Goal: Information Seeking & Learning: Learn about a topic

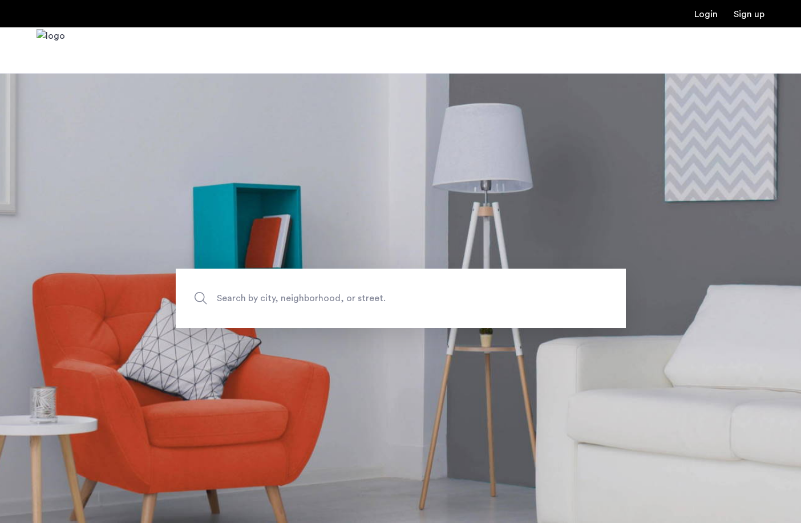
click at [323, 306] on input "Search by city, neighborhood, or street." at bounding box center [401, 298] width 450 height 59
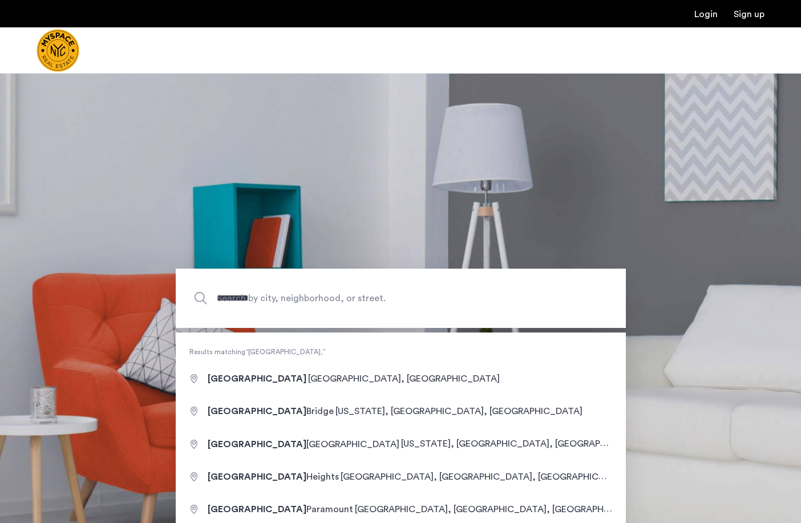
type input "**********"
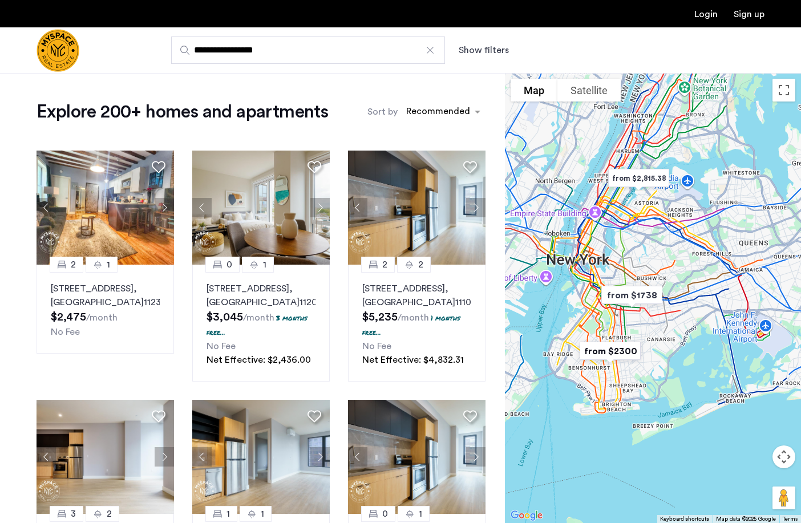
click at [469, 49] on button "Show filters" at bounding box center [484, 50] width 50 height 14
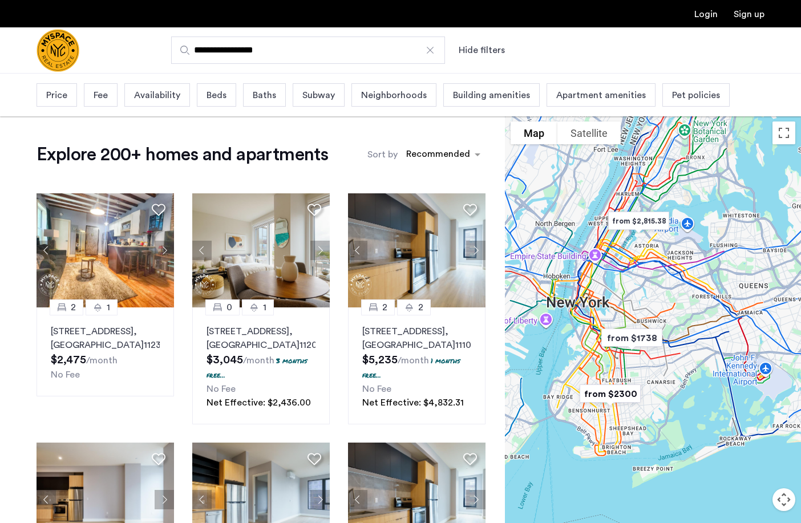
click at [69, 96] on div "Price" at bounding box center [57, 94] width 41 height 23
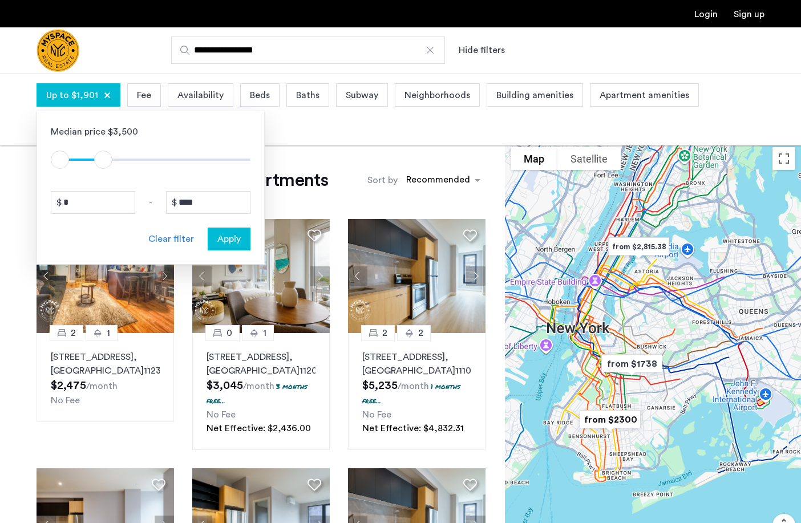
drag, startPoint x: 239, startPoint y: 162, endPoint x: 104, endPoint y: 171, distance: 135.0
click at [104, 171] on div "Median price $3,500 $1 $8000 $1 $1901 * - **** Clear filter Apply" at bounding box center [151, 188] width 228 height 154
click at [200, 205] on input "****" at bounding box center [208, 202] width 84 height 23
type input "****"
click at [99, 196] on input "*" at bounding box center [93, 202] width 84 height 23
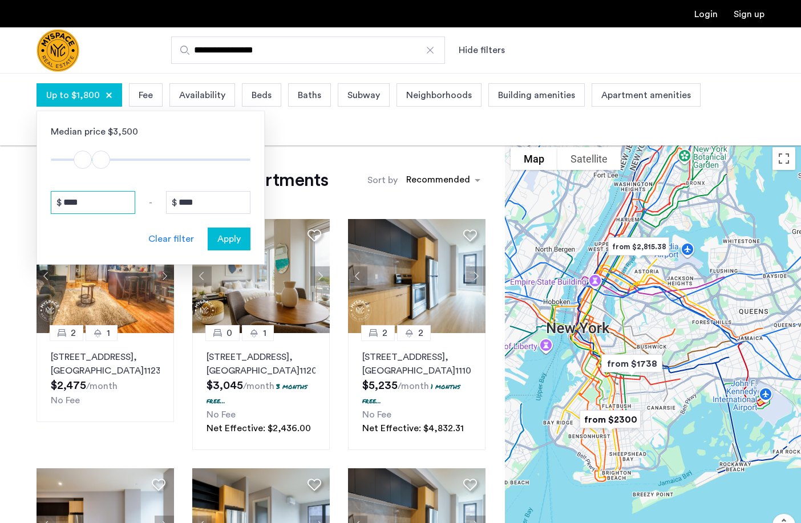
type input "****"
click at [228, 241] on span "Apply" at bounding box center [228, 239] width 23 height 14
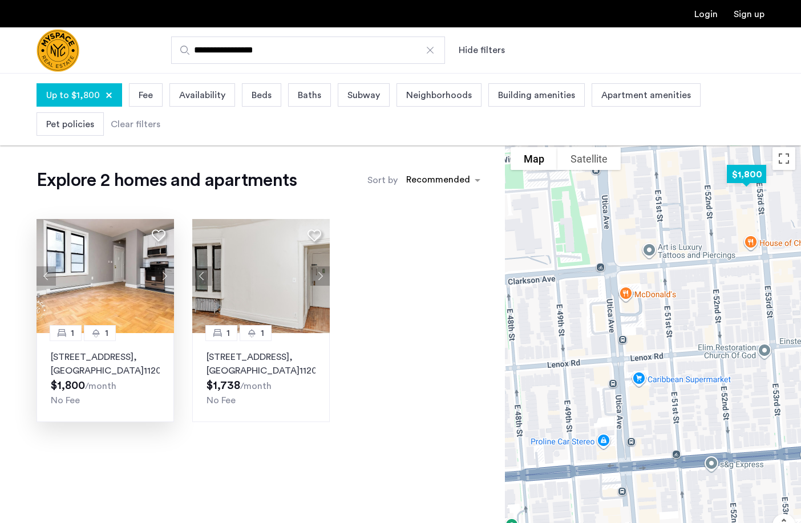
click at [127, 292] on img at bounding box center [106, 276] width 138 height 114
click at [225, 275] on img at bounding box center [261, 276] width 138 height 114
click at [413, 95] on span "Neighborhoods" at bounding box center [439, 95] width 66 height 14
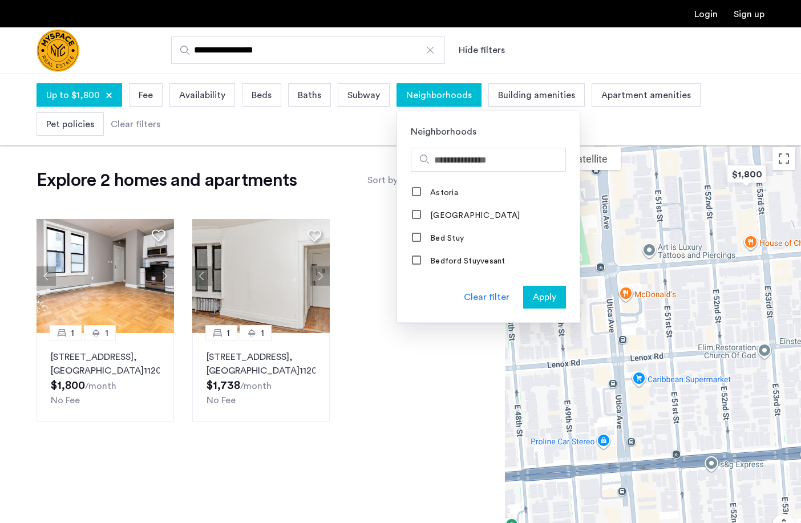
click at [277, 157] on app-root "**********" at bounding box center [400, 379] width 801 height 758
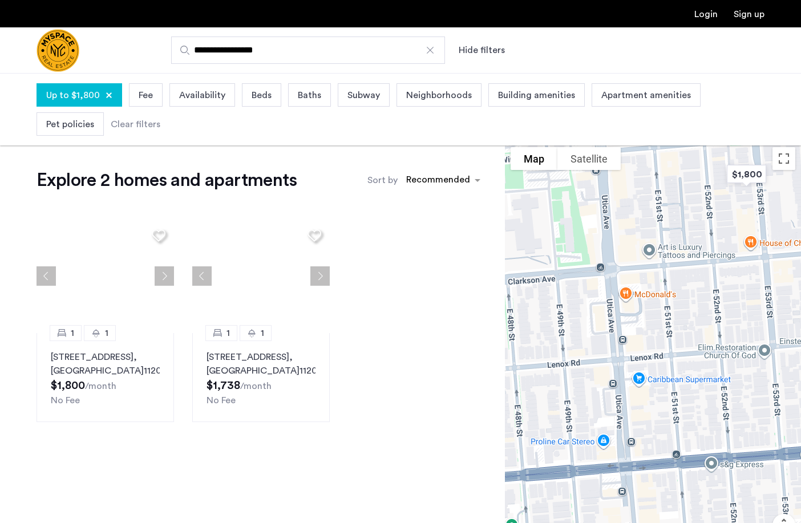
click at [108, 94] on div at bounding box center [109, 95] width 7 height 7
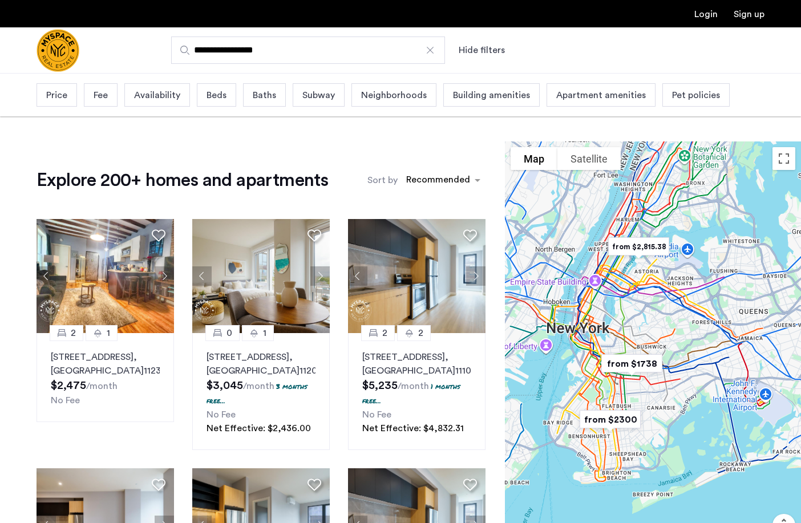
click at [385, 94] on span "Neighborhoods" at bounding box center [394, 95] width 66 height 14
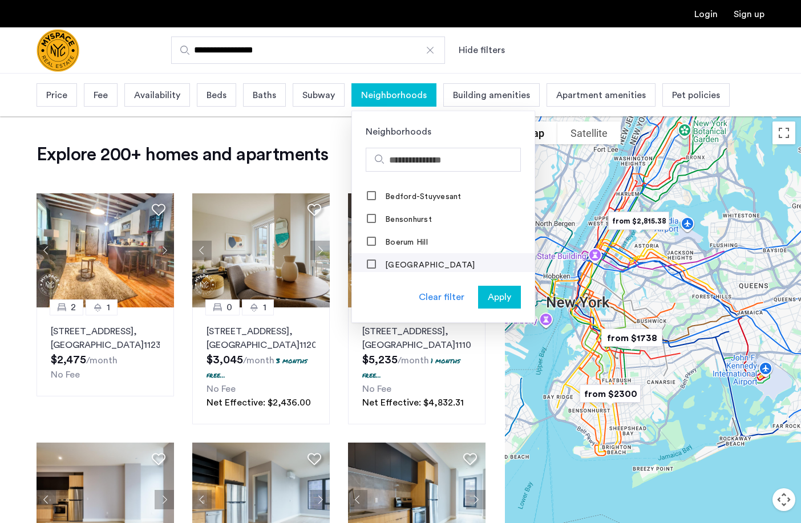
scroll to position [114, 0]
click at [403, 197] on label "Bensonhurst" at bounding box center [407, 192] width 49 height 9
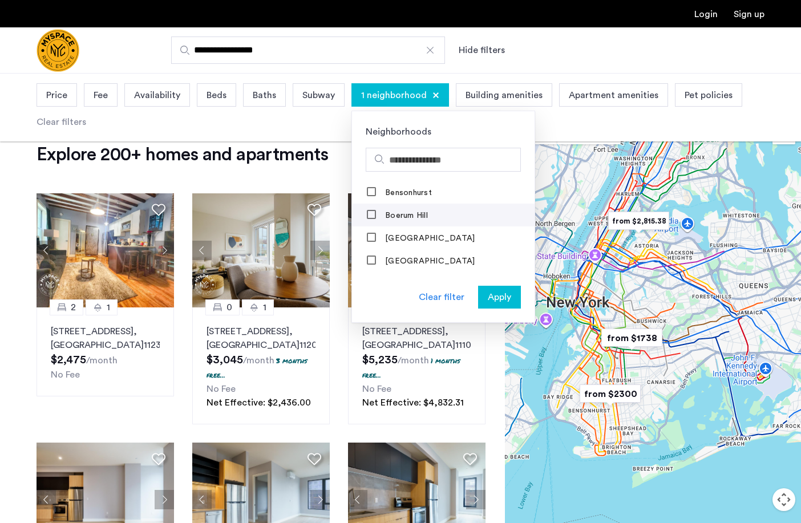
click at [409, 215] on label "Boerum Hill" at bounding box center [405, 215] width 45 height 9
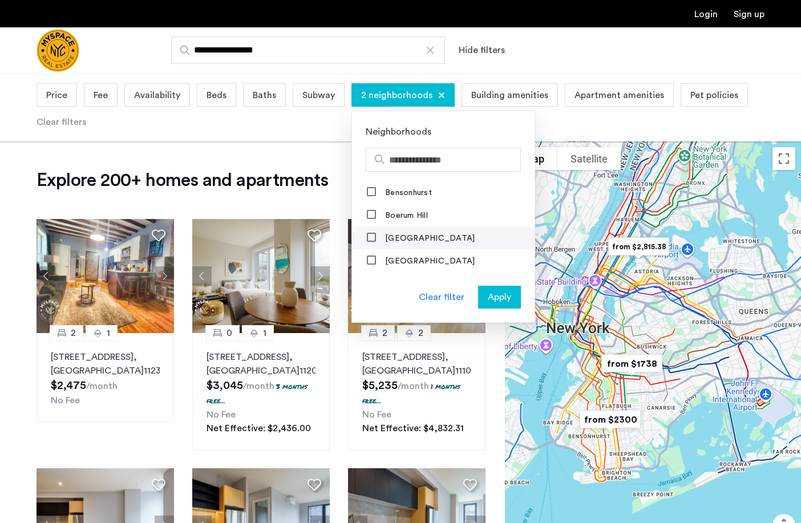
click at [403, 239] on label "Borough Park" at bounding box center [429, 238] width 92 height 9
click at [401, 259] on label "Bridge Plaza" at bounding box center [429, 261] width 92 height 9
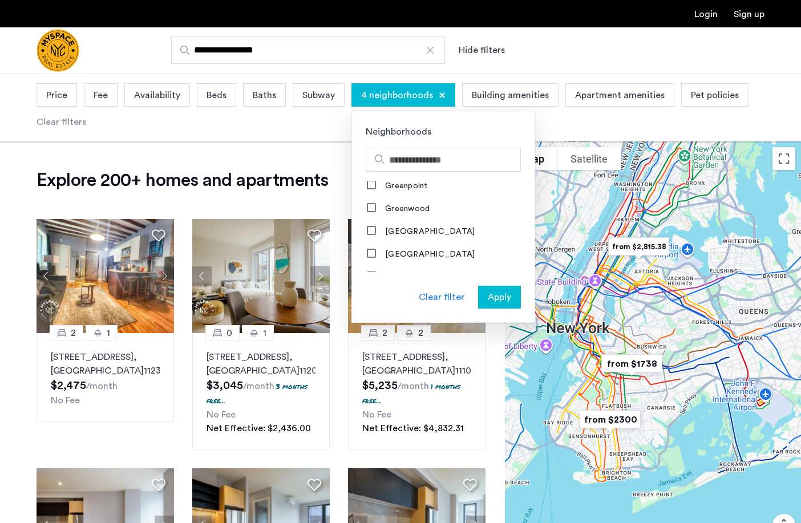
scroll to position [799, 0]
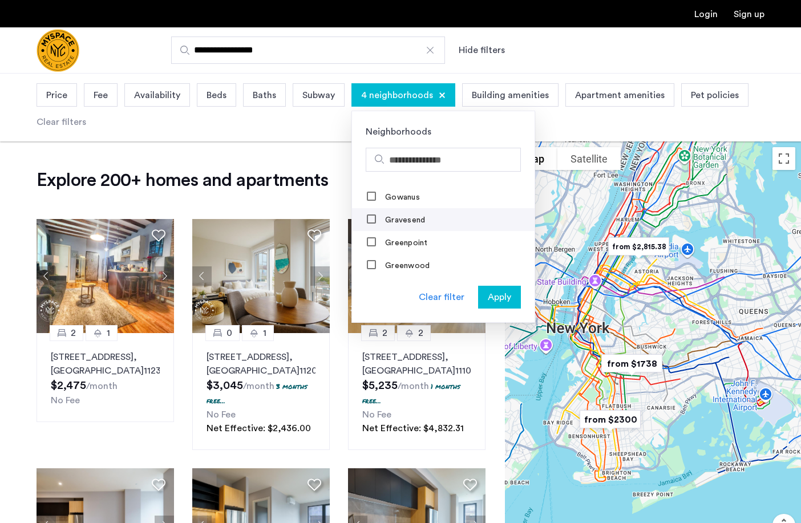
click at [409, 216] on label "Gravesend" at bounding box center [404, 220] width 42 height 9
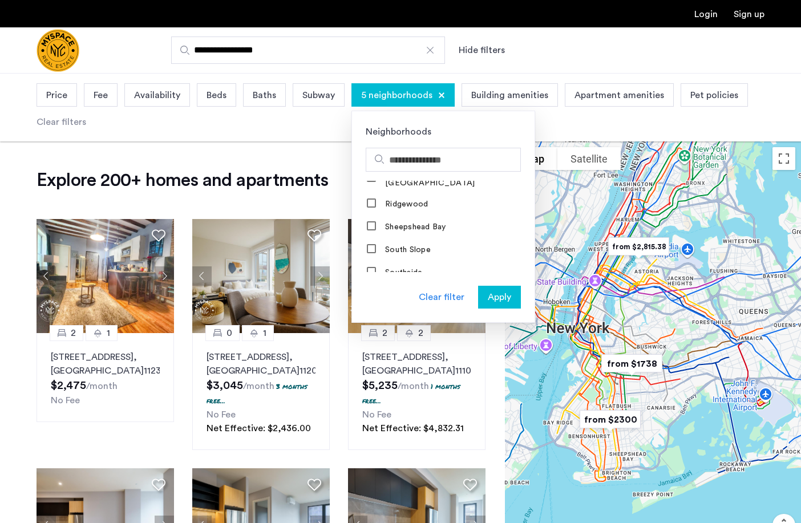
scroll to position [1313, 0]
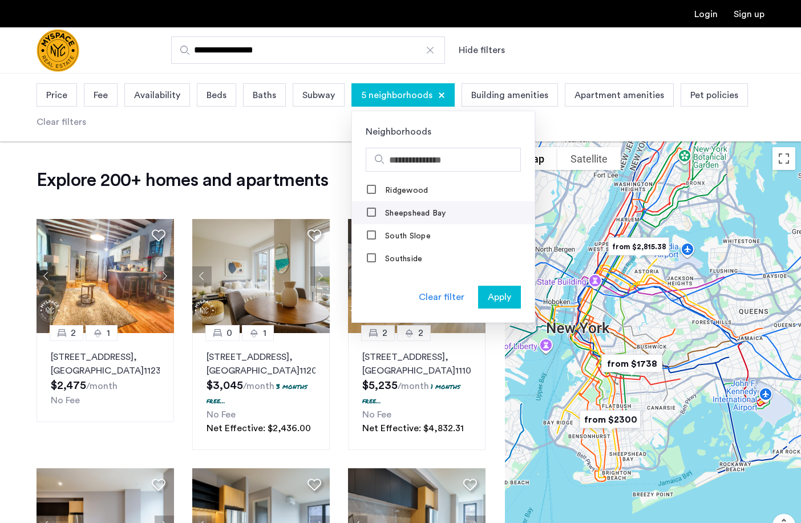
click at [414, 209] on label "Sheepshead Bay" at bounding box center [414, 213] width 63 height 9
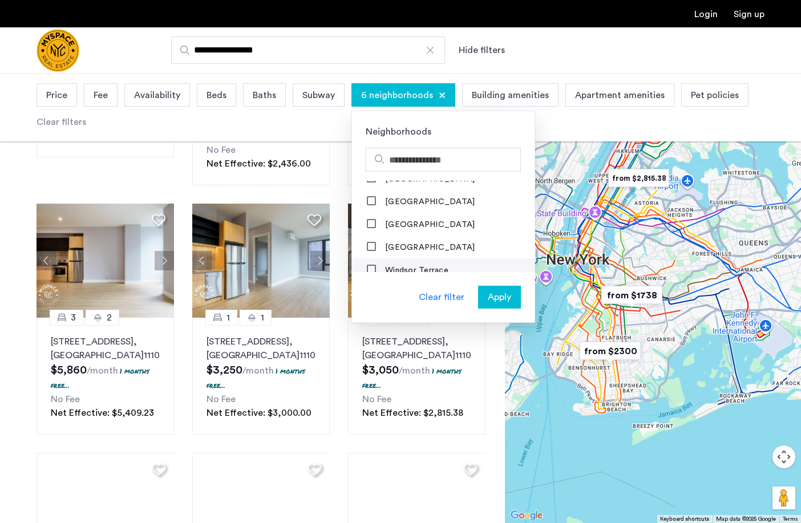
scroll to position [285, 0]
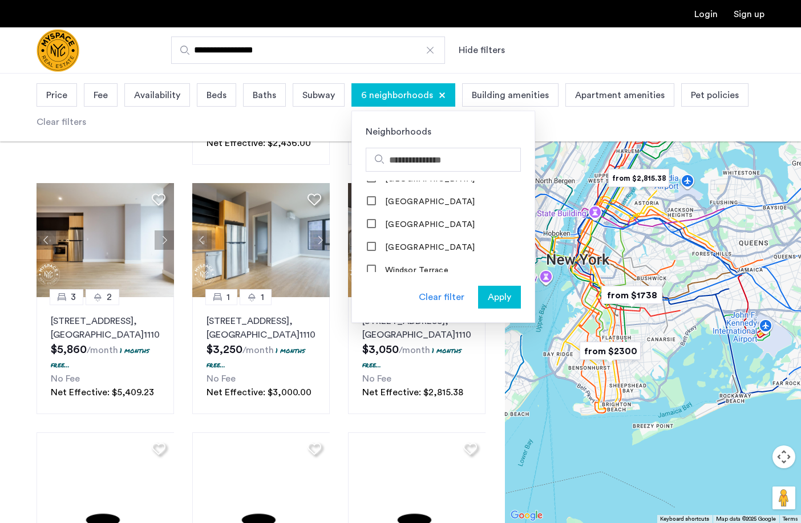
click at [492, 295] on span "Apply" at bounding box center [499, 297] width 23 height 14
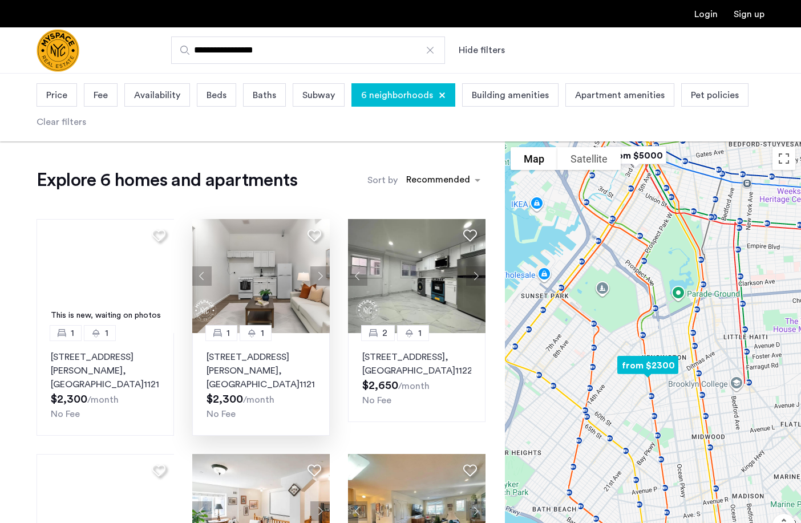
click at [250, 280] on img at bounding box center [261, 276] width 138 height 114
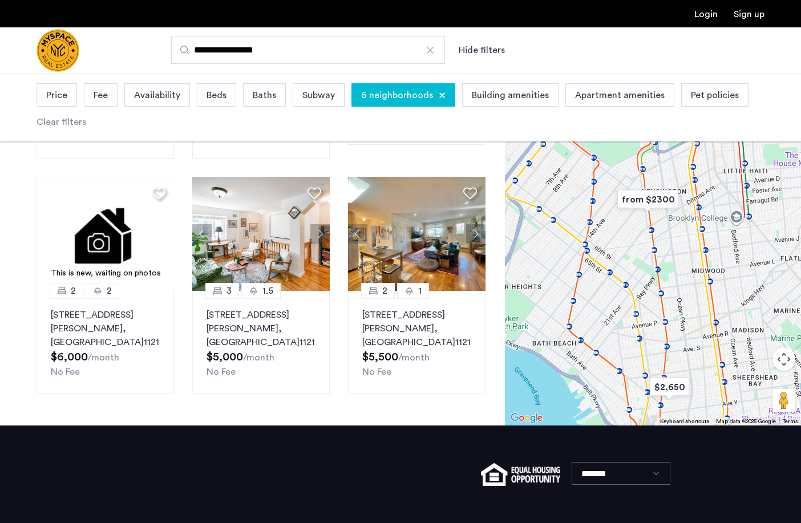
scroll to position [232, 0]
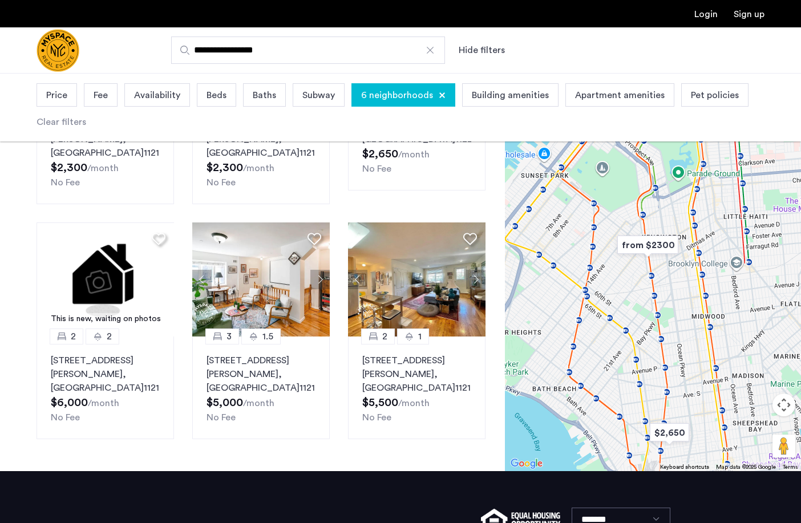
click at [433, 51] on div at bounding box center [430, 50] width 11 height 11
click at [433, 51] on input "**********" at bounding box center [308, 50] width 274 height 27
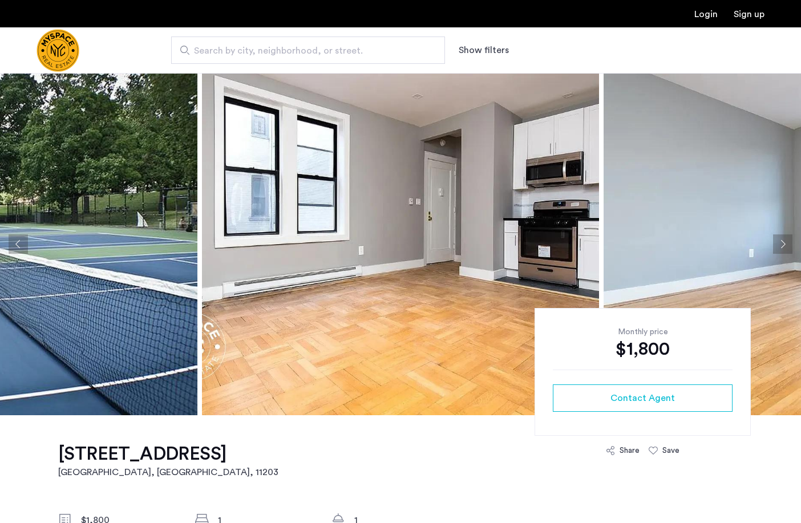
click at [784, 245] on button "Next apartment" at bounding box center [782, 244] width 19 height 19
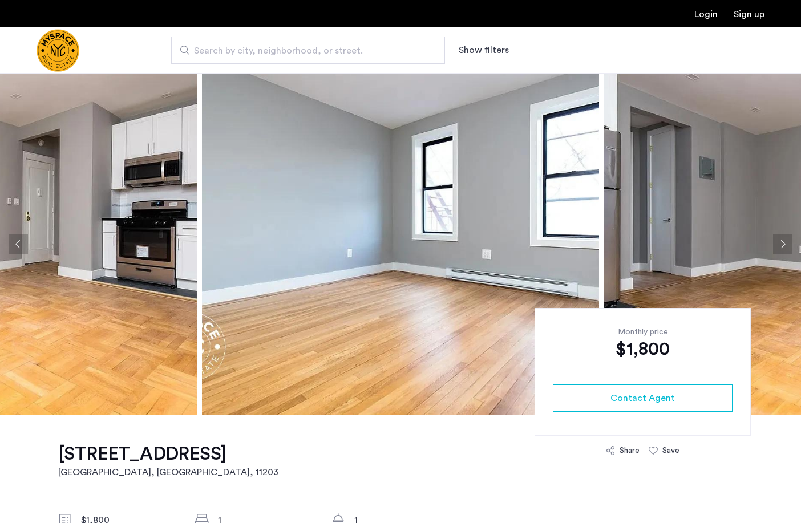
click at [784, 245] on button "Next apartment" at bounding box center [782, 244] width 19 height 19
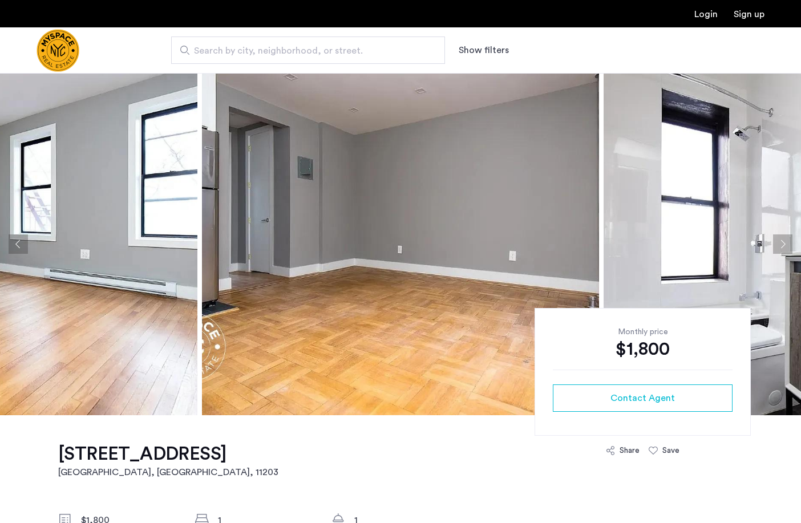
click at [784, 245] on button "Next apartment" at bounding box center [782, 244] width 19 height 19
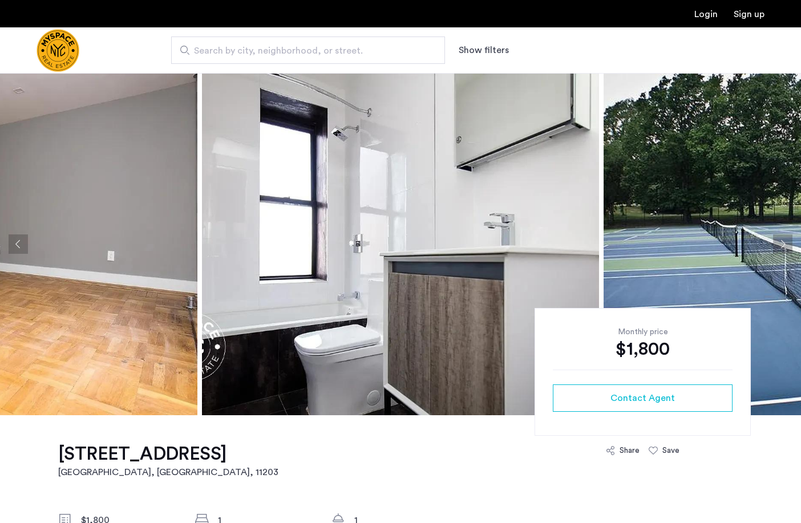
click at [784, 245] on button "Next apartment" at bounding box center [782, 244] width 19 height 19
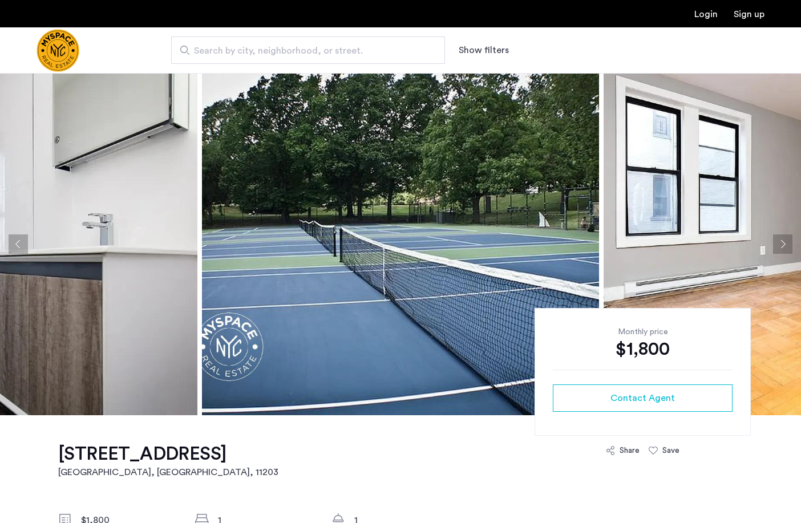
click at [784, 245] on button "Next apartment" at bounding box center [782, 244] width 19 height 19
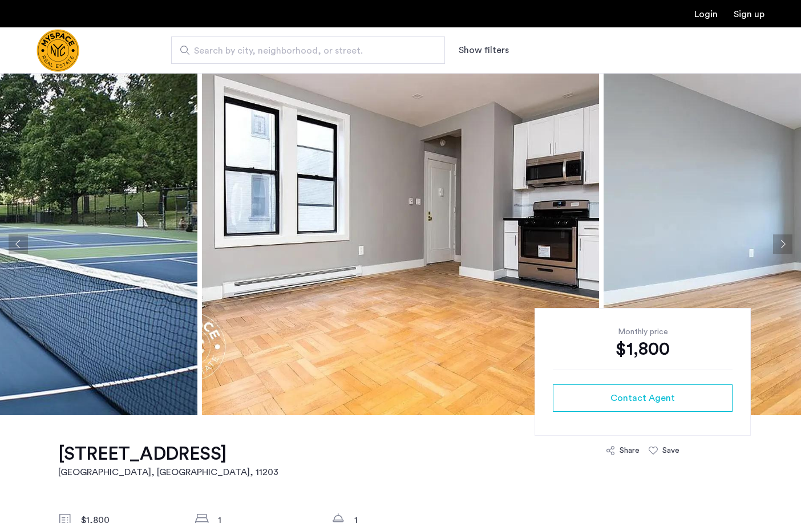
click at [784, 245] on button "Next apartment" at bounding box center [782, 244] width 19 height 19
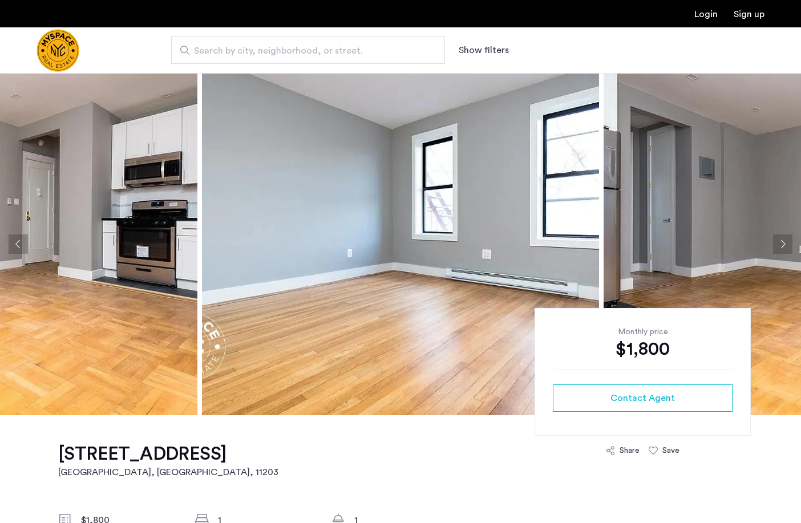
click at [784, 245] on button "Next apartment" at bounding box center [782, 244] width 19 height 19
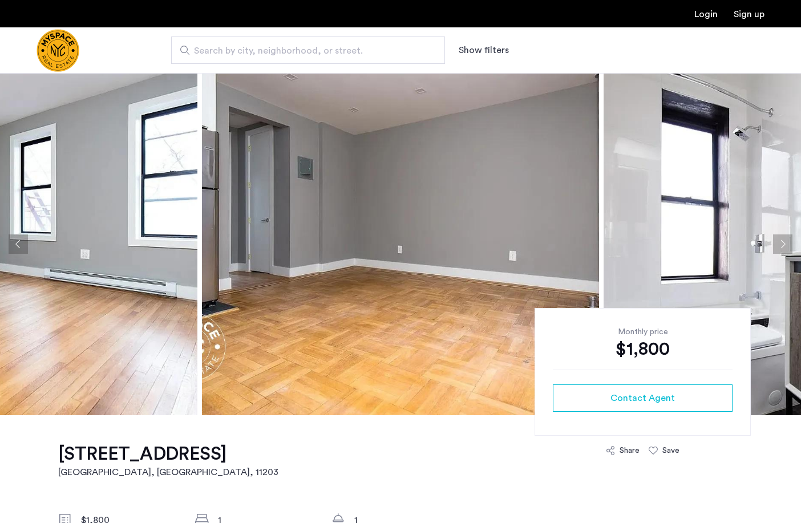
click at [784, 245] on button "Next apartment" at bounding box center [782, 244] width 19 height 19
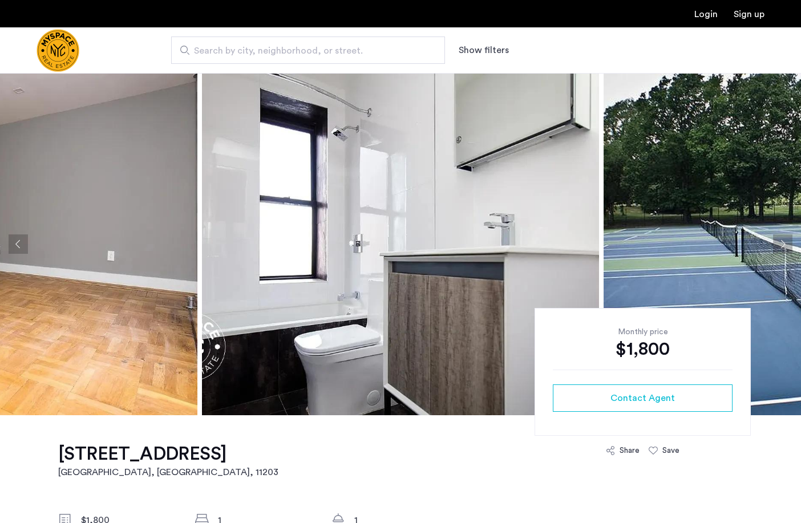
click at [784, 245] on button "Next apartment" at bounding box center [782, 244] width 19 height 19
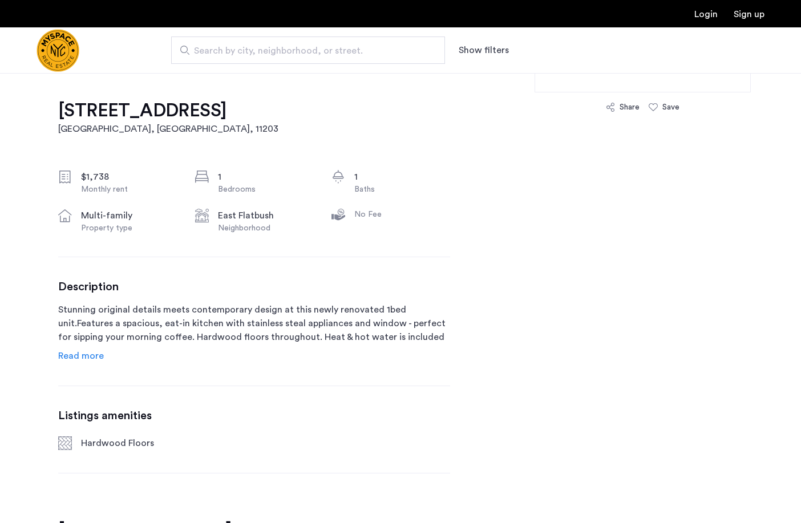
scroll to position [342, 0]
